Goal: Navigation & Orientation: Find specific page/section

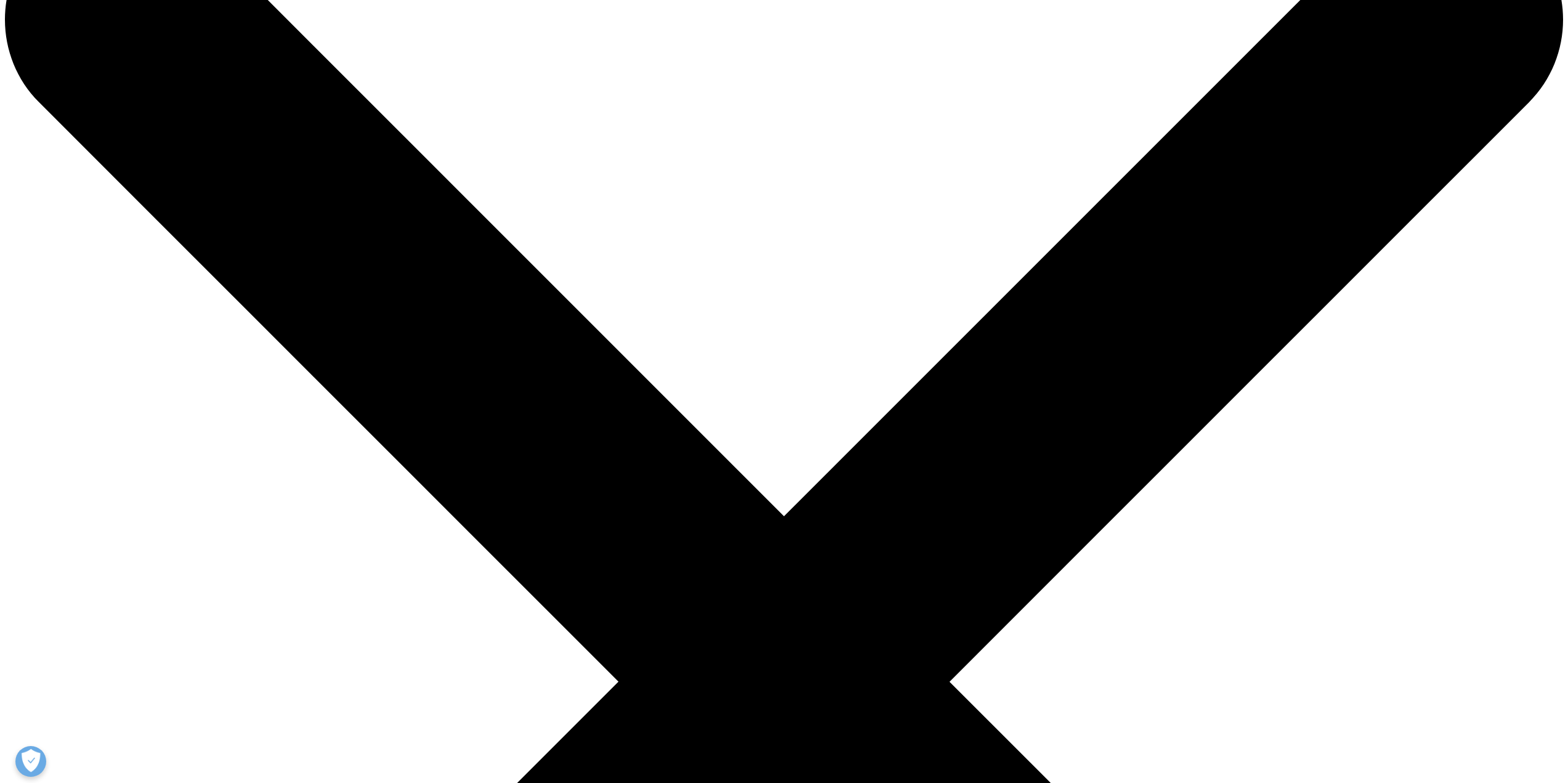
scroll to position [123, 0]
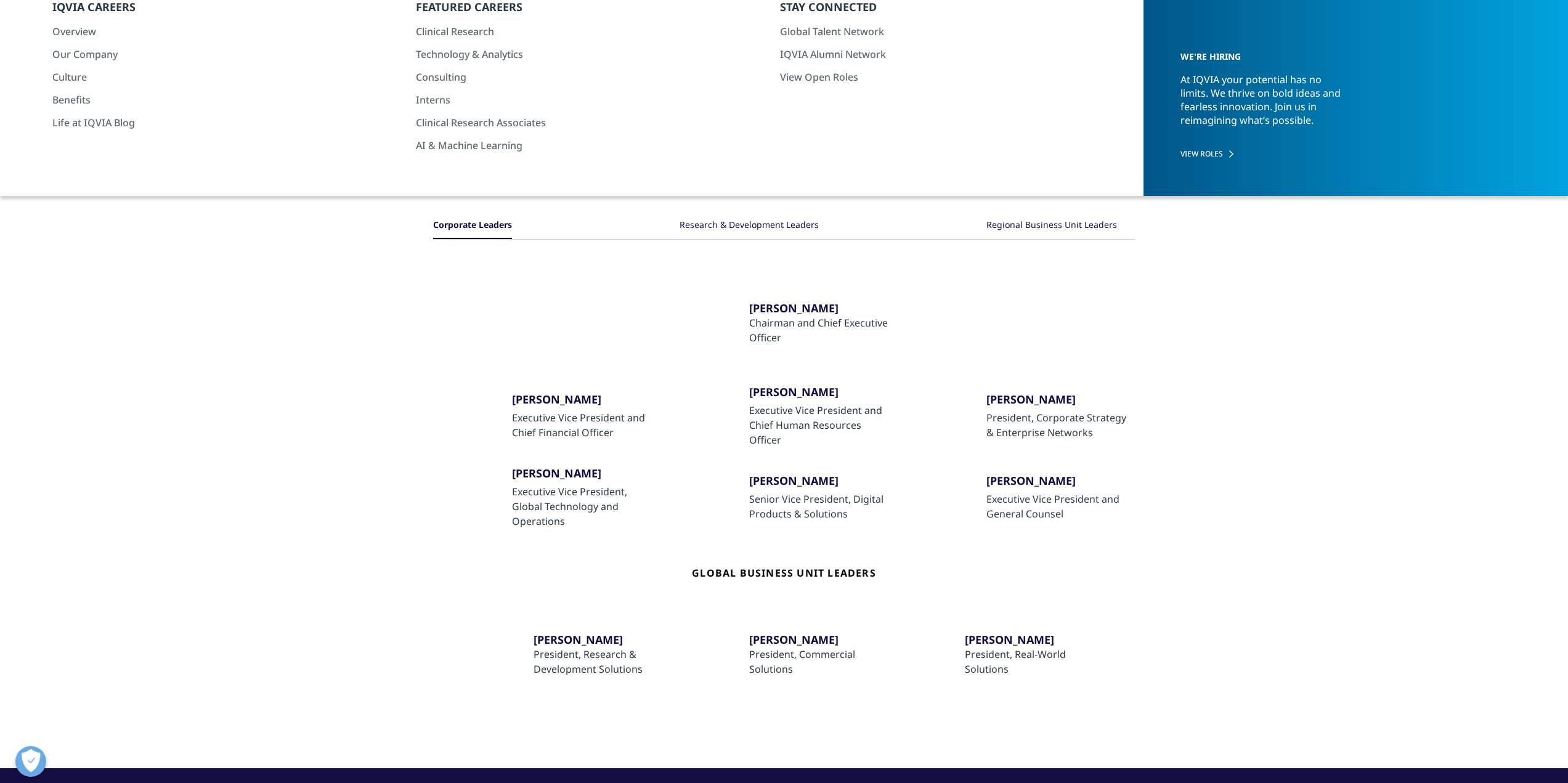
click at [761, 225] on div "Research & Development Leaders" at bounding box center [749, 226] width 139 height 26
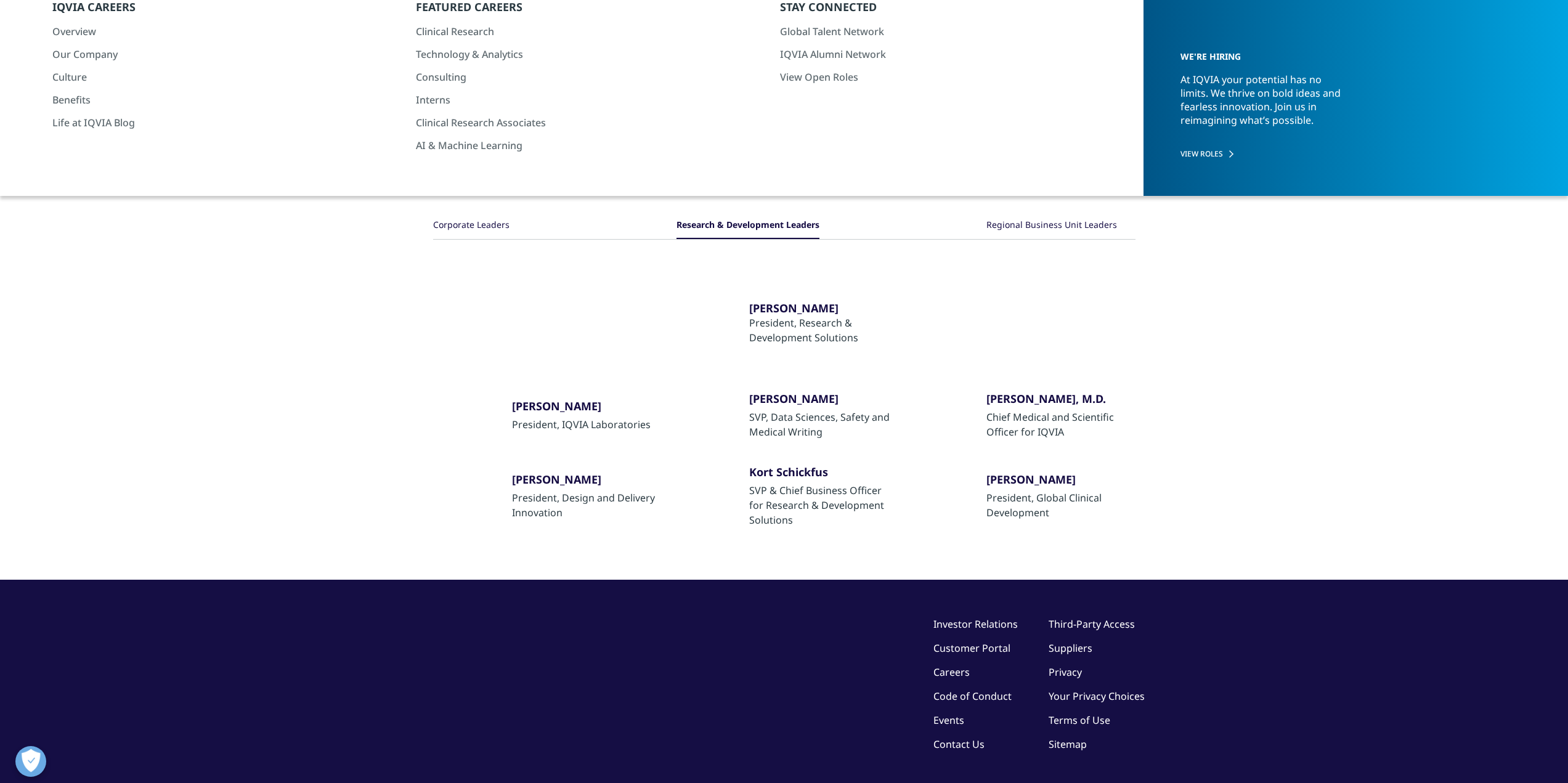
click at [1041, 228] on div "Regional Business Unit Leaders" at bounding box center [1051, 226] width 131 height 26
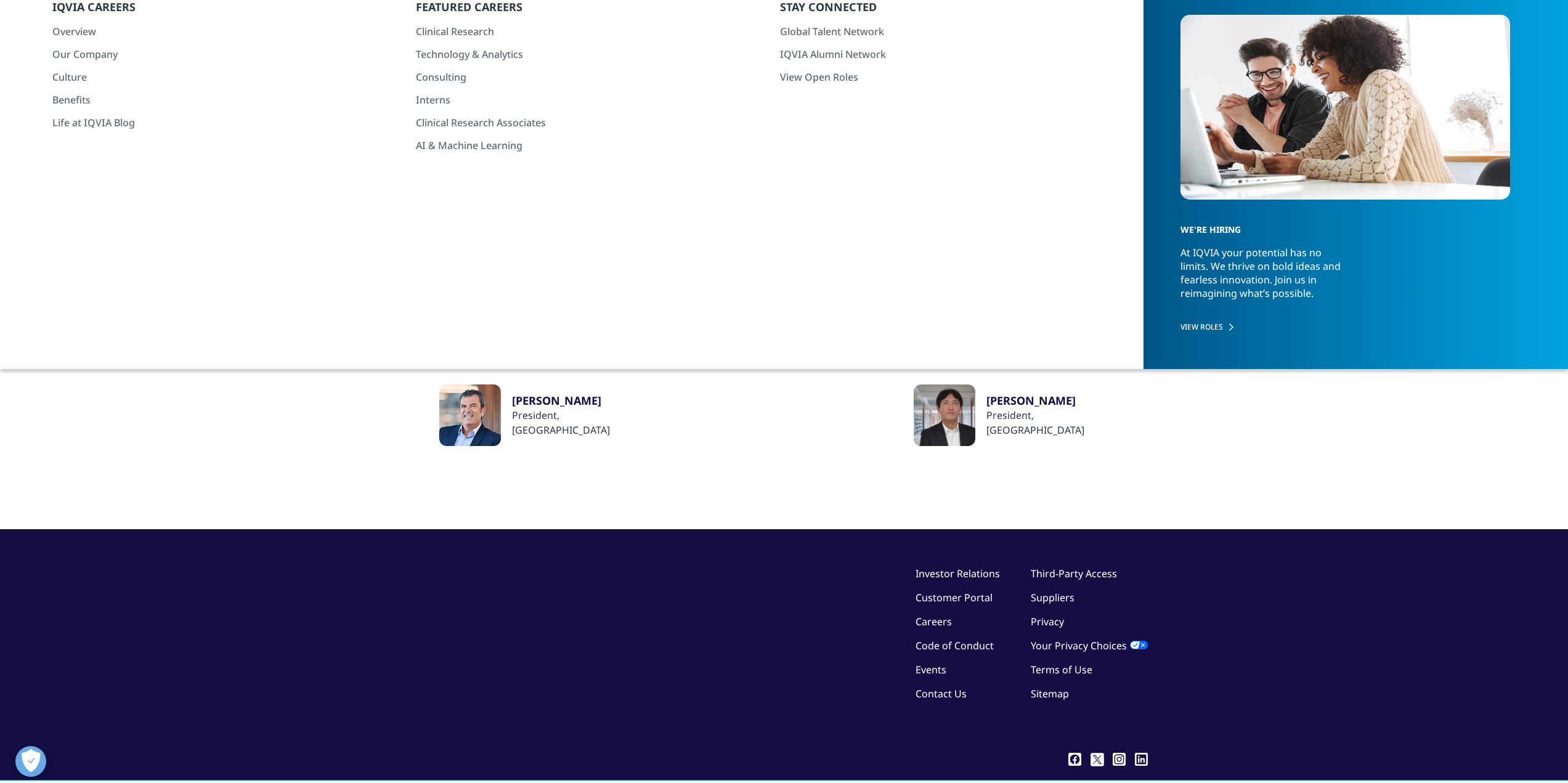
click at [480, 228] on div "Corporate Leaders" at bounding box center [471, 226] width 76 height 26
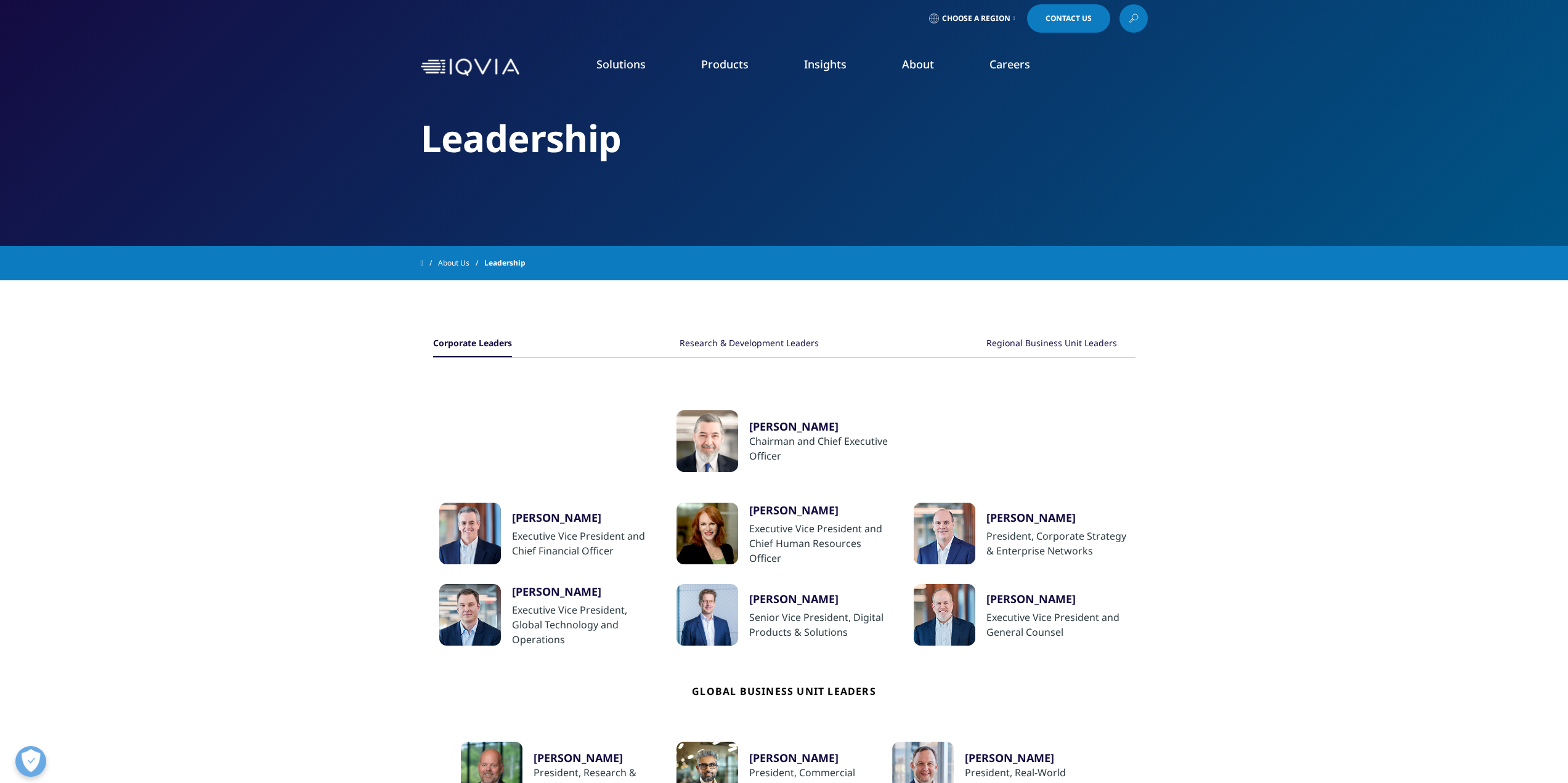
scroll to position [0, 0]
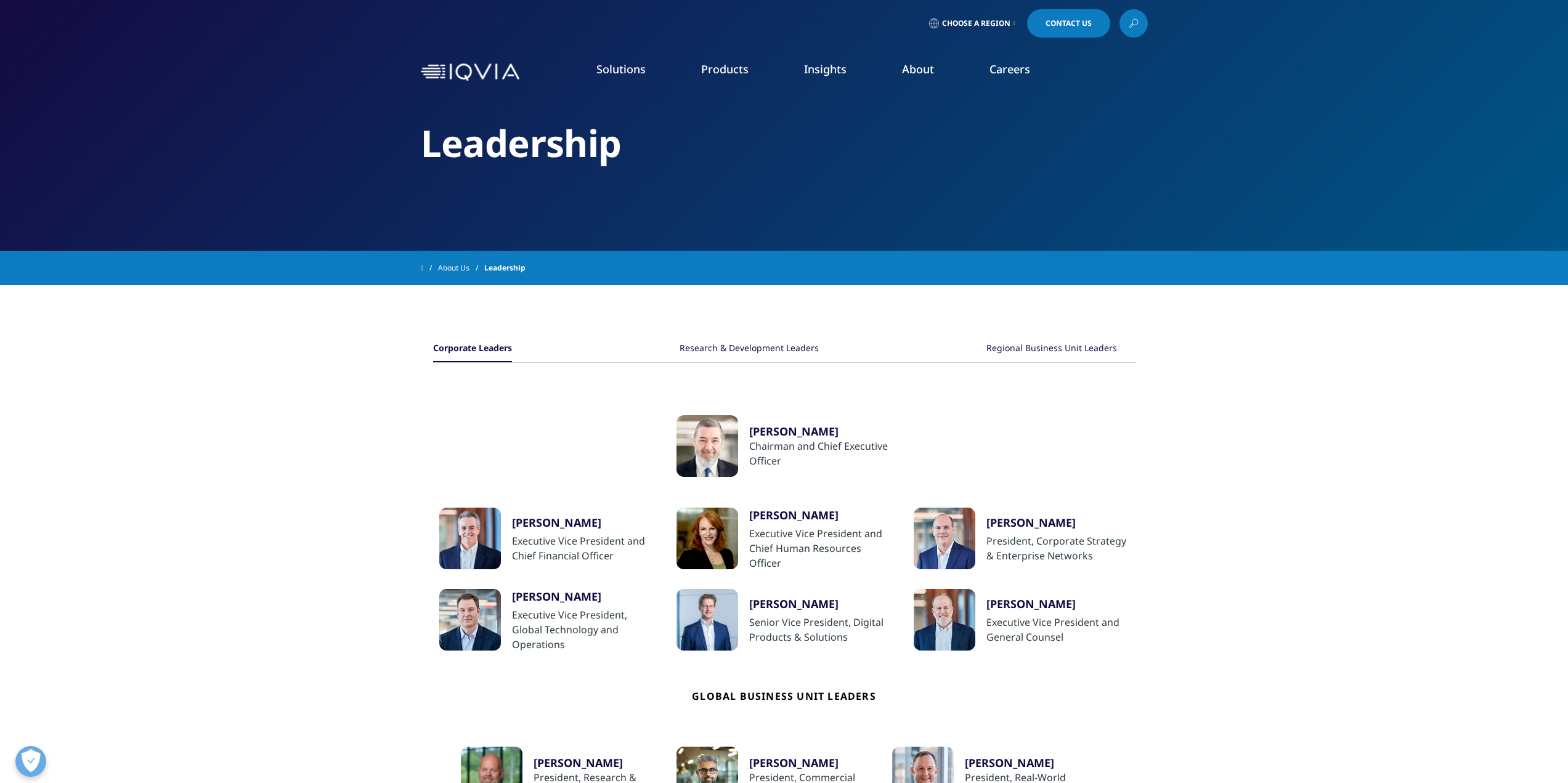
click at [995, 71] on link "Careers" at bounding box center [1009, 69] width 40 height 15
click at [806, 203] on link "View Open Roles" at bounding box center [947, 200] width 334 height 13
